Goal: Navigation & Orientation: Find specific page/section

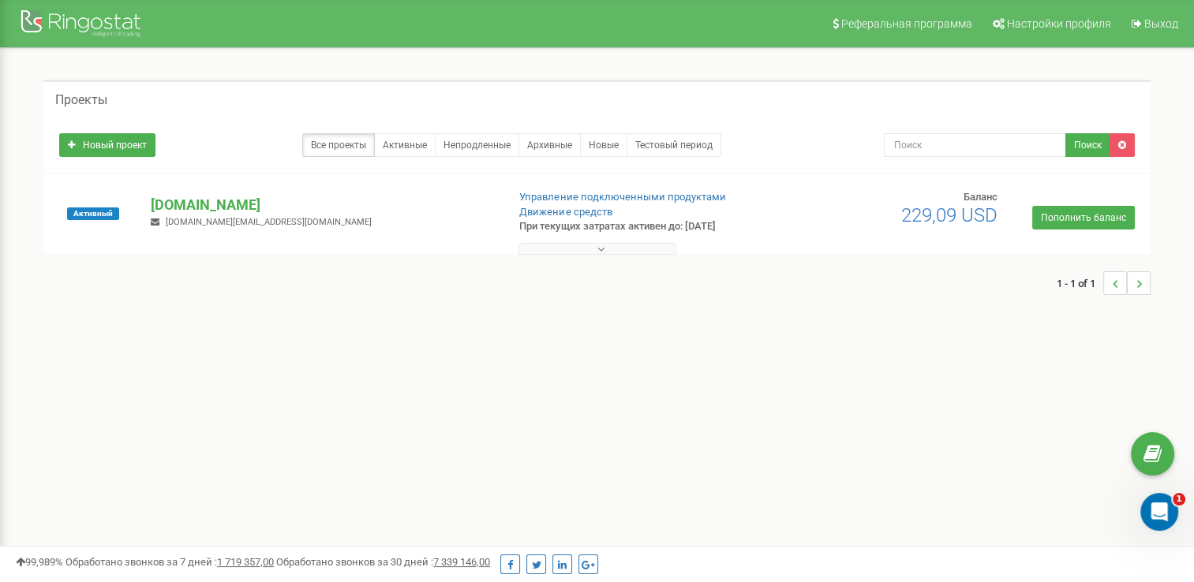
click at [925, 399] on div "Реферальная программа Настройки профиля Выход Проекты Новый проект Все проекты …" at bounding box center [597, 473] width 1194 height 947
click at [73, 17] on div at bounding box center [83, 25] width 126 height 38
click at [78, 19] on div at bounding box center [83, 25] width 126 height 38
click at [671, 491] on div "Реферальная программа Настройки профиля Выход Проекты Новый проект Все проекты …" at bounding box center [597, 473] width 1194 height 947
